Goal: Information Seeking & Learning: Learn about a topic

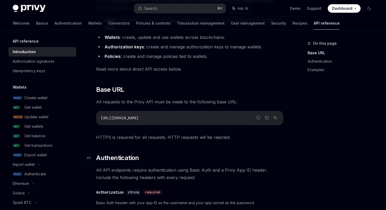
scroll to position [73, 0]
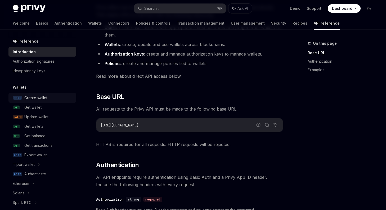
click at [47, 101] on div "Create wallet" at bounding box center [48, 98] width 49 height 6
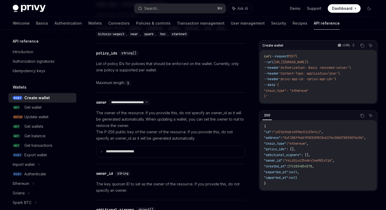
scroll to position [278, 0]
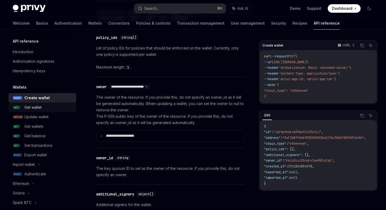
click at [58, 109] on div "Get wallet" at bounding box center [48, 107] width 49 height 6
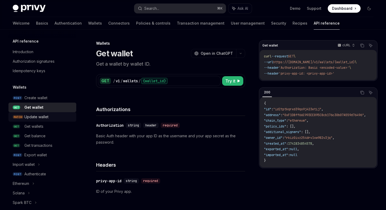
click at [54, 113] on link "PATCH Update wallet" at bounding box center [42, 117] width 68 height 10
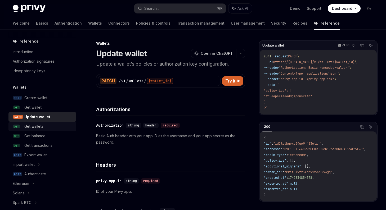
click at [53, 126] on div "Get wallets" at bounding box center [48, 126] width 49 height 6
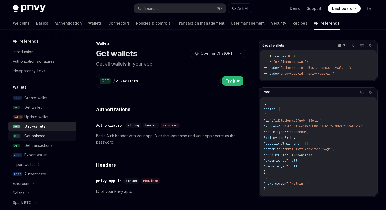
click at [47, 136] on div "Get balance" at bounding box center [48, 136] width 49 height 6
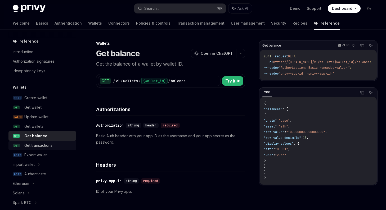
scroll to position [27, 0]
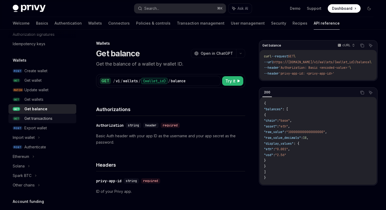
click at [56, 120] on div "Get transactions" at bounding box center [48, 119] width 49 height 6
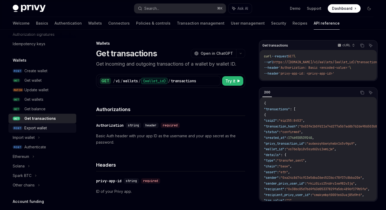
click at [55, 127] on div "Export wallet" at bounding box center [48, 128] width 49 height 6
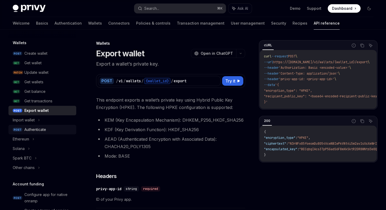
scroll to position [46, 0]
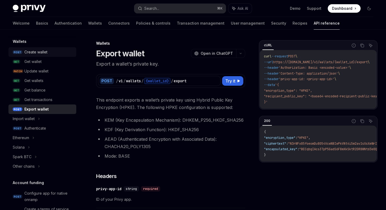
click at [61, 50] on div "Create wallet" at bounding box center [48, 52] width 49 height 6
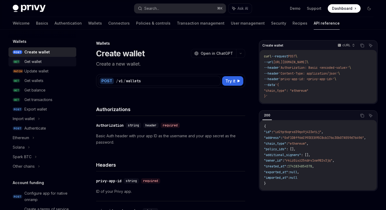
click at [50, 65] on link "GET Get wallet" at bounding box center [42, 62] width 68 height 10
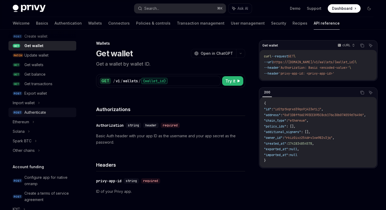
scroll to position [68, 0]
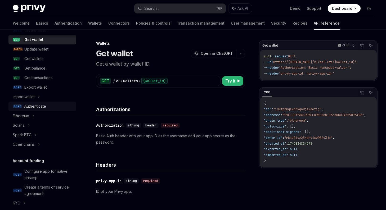
click at [50, 110] on link "POST Authenticate" at bounding box center [42, 107] width 68 height 10
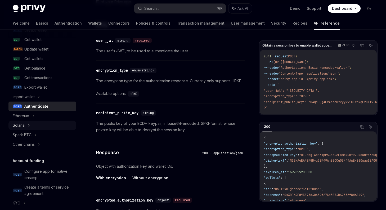
scroll to position [325, 0]
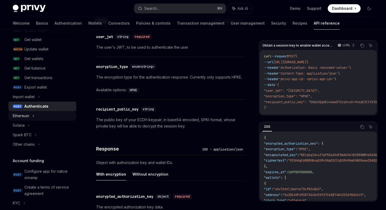
click at [31, 112] on div "Ethereum" at bounding box center [42, 116] width 68 height 10
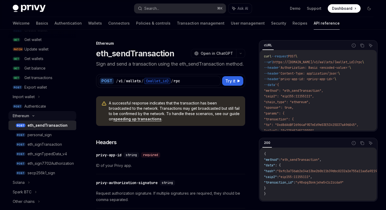
click at [45, 113] on div "Ethereum" at bounding box center [42, 116] width 68 height 10
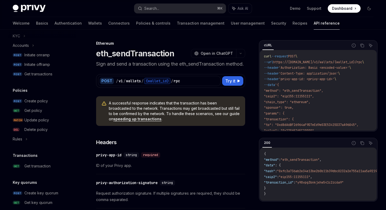
scroll to position [237, 0]
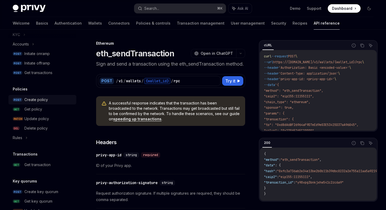
click at [36, 97] on div "Create policy" at bounding box center [36, 100] width 24 height 6
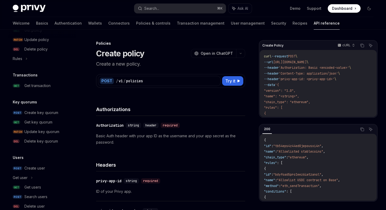
scroll to position [316, 0]
click at [62, 107] on div "Key quorums POST Create key quorum GET Get key quorum PATCH Update key quorum D…" at bounding box center [42, 122] width 68 height 47
click at [62, 108] on link "POST Create key quorum" at bounding box center [42, 113] width 68 height 10
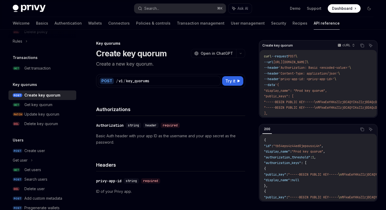
scroll to position [347, 0]
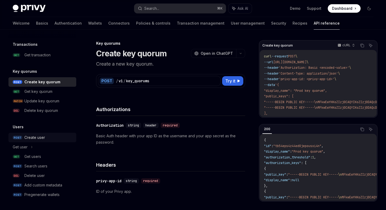
click at [38, 140] on div "Create user" at bounding box center [34, 138] width 21 height 6
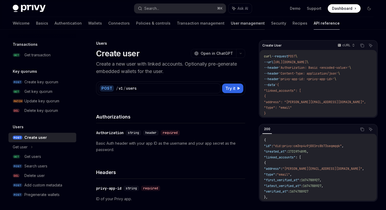
click at [231, 27] on link "User management" at bounding box center [248, 23] width 34 height 13
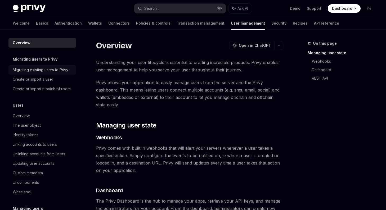
click at [44, 73] on link "Migrating existing users to Privy" at bounding box center [42, 70] width 68 height 10
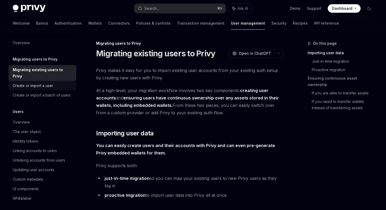
click at [47, 83] on div "Create or import a user" at bounding box center [33, 86] width 41 height 6
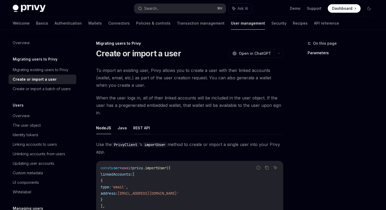
click at [141, 130] on button "REST API" at bounding box center [141, 128] width 17 height 12
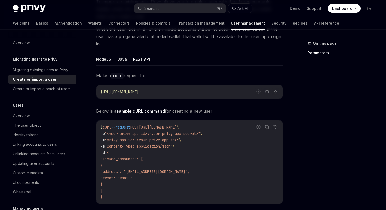
scroll to position [69, 0]
click at [108, 25] on link "Connectors" at bounding box center [118, 23] width 21 height 13
type textarea "*"
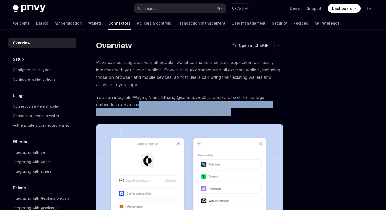
drag, startPoint x: 234, startPoint y: 112, endPoint x: 139, endPoint y: 108, distance: 95.2
click at [139, 108] on span "You can integrate Wagmi, Viem, Ethers, @solana/web3.js, and web3swift to manage…" at bounding box center [189, 105] width 187 height 22
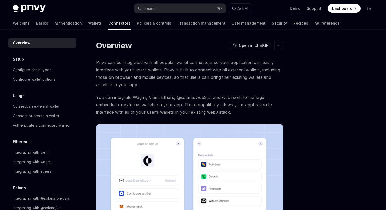
click at [145, 85] on span "Privy can be integrated with all popular wallet connectors so your application …" at bounding box center [189, 74] width 187 height 30
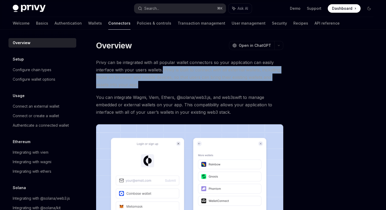
drag, startPoint x: 145, startPoint y: 85, endPoint x: 163, endPoint y: 72, distance: 22.4
click at [163, 72] on span "Privy can be integrated with all popular wallet connectors so your application …" at bounding box center [189, 74] width 187 height 30
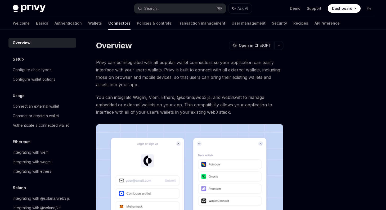
click at [143, 77] on span "Privy can be integrated with all popular wallet connectors so your application …" at bounding box center [189, 74] width 187 height 30
drag, startPoint x: 170, startPoint y: 78, endPoint x: 143, endPoint y: 80, distance: 26.3
click at [143, 80] on span "Privy can be integrated with all popular wallet connectors so your application …" at bounding box center [189, 74] width 187 height 30
drag, startPoint x: 131, startPoint y: 78, endPoint x: 171, endPoint y: 77, distance: 40.0
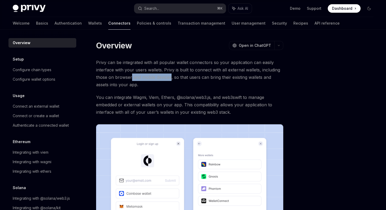
click at [171, 77] on span "Privy can be integrated with all popular wallet connectors so your application …" at bounding box center [189, 74] width 187 height 30
